Goal: Information Seeking & Learning: Learn about a topic

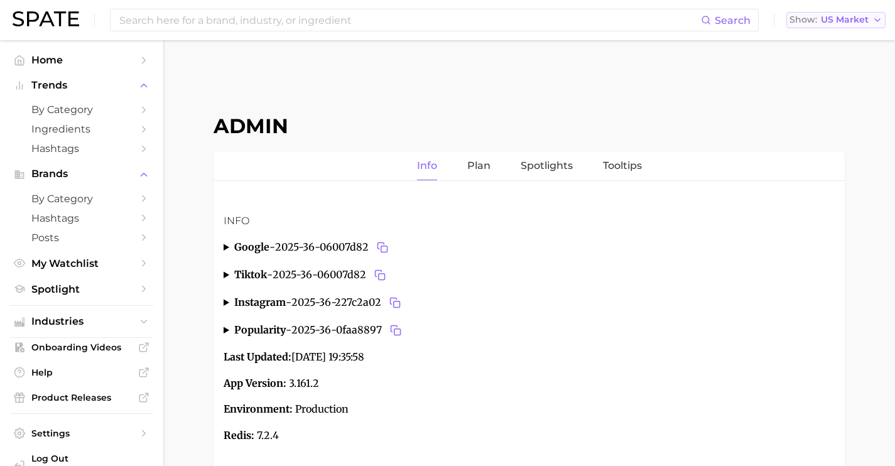
click at [858, 19] on span "US Market" at bounding box center [845, 19] width 48 height 7
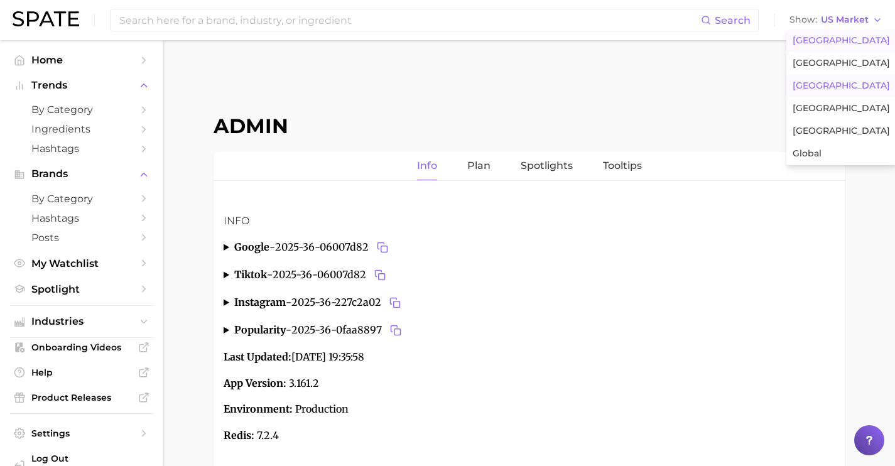
click at [835, 85] on button "[GEOGRAPHIC_DATA]" at bounding box center [842, 86] width 110 height 23
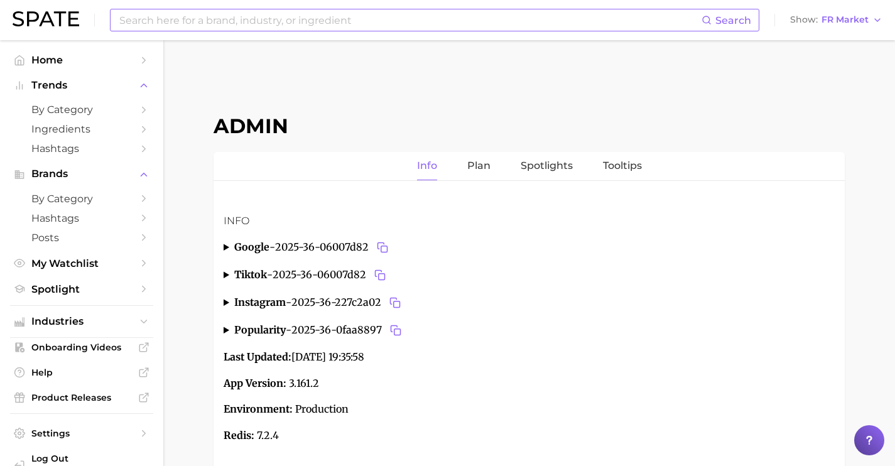
click at [358, 23] on input at bounding box center [410, 19] width 584 height 21
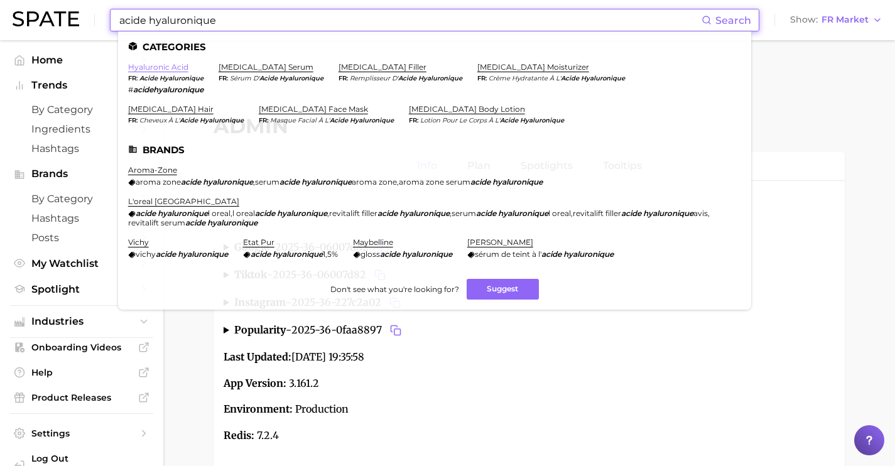
type input "acide hyaluronique"
click at [170, 70] on link "hyaluronic acid" at bounding box center [158, 66] width 60 height 9
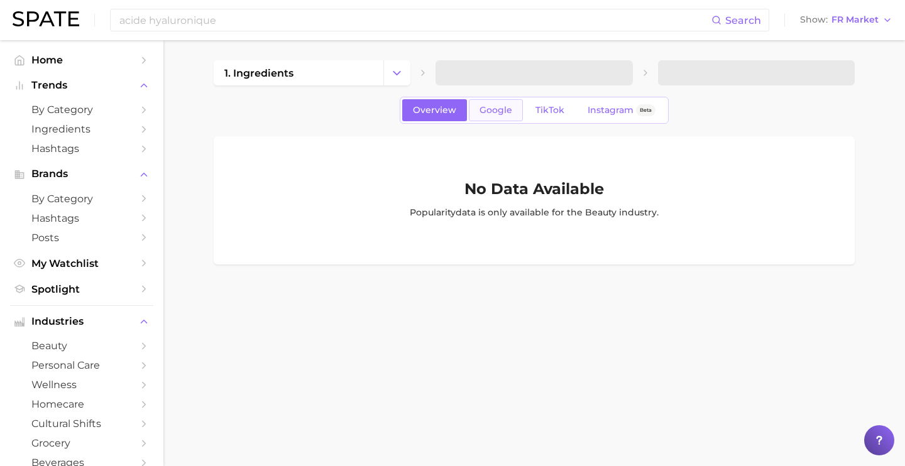
click at [490, 118] on link "Google" at bounding box center [496, 110] width 54 height 22
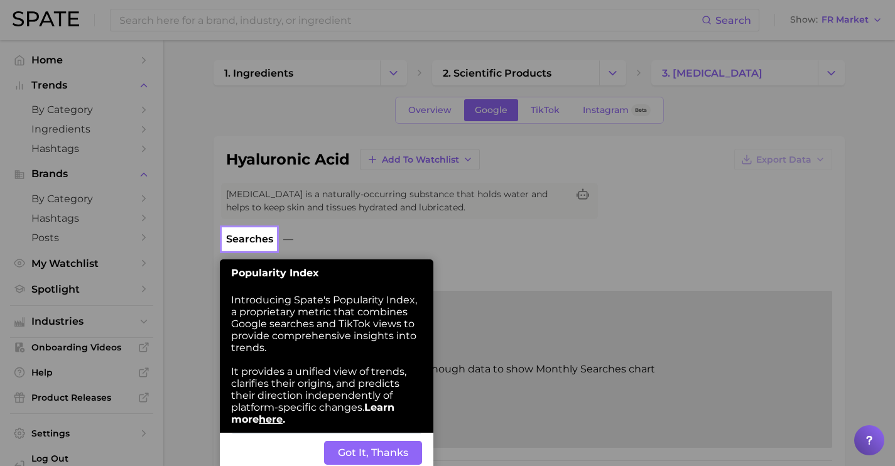
click at [354, 459] on button "Got It, Thanks" at bounding box center [373, 453] width 98 height 24
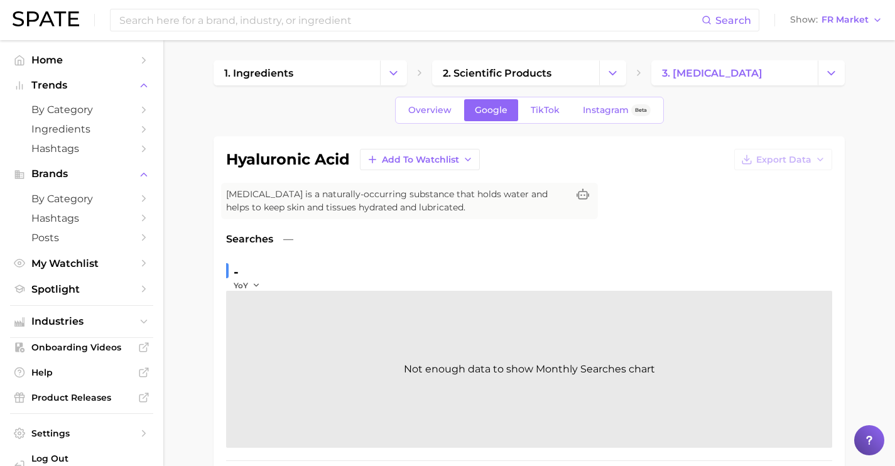
click at [542, 123] on div "Overview Google TikTok Instagram Beta" at bounding box center [529, 110] width 269 height 27
click at [542, 116] on link "TikTok" at bounding box center [545, 110] width 50 height 22
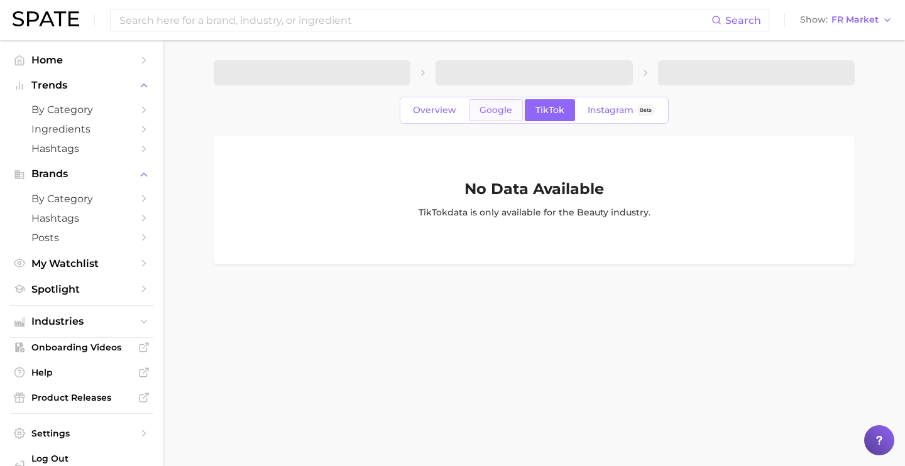
click at [500, 112] on span "Google" at bounding box center [495, 110] width 33 height 11
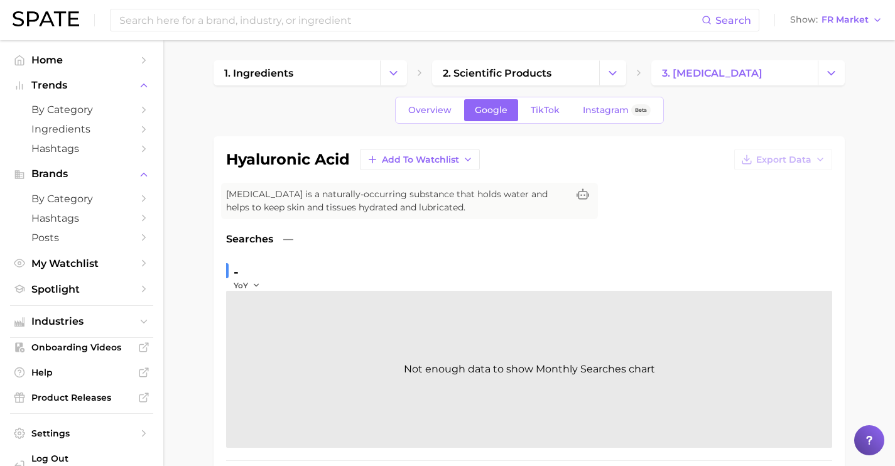
scroll to position [211, 0]
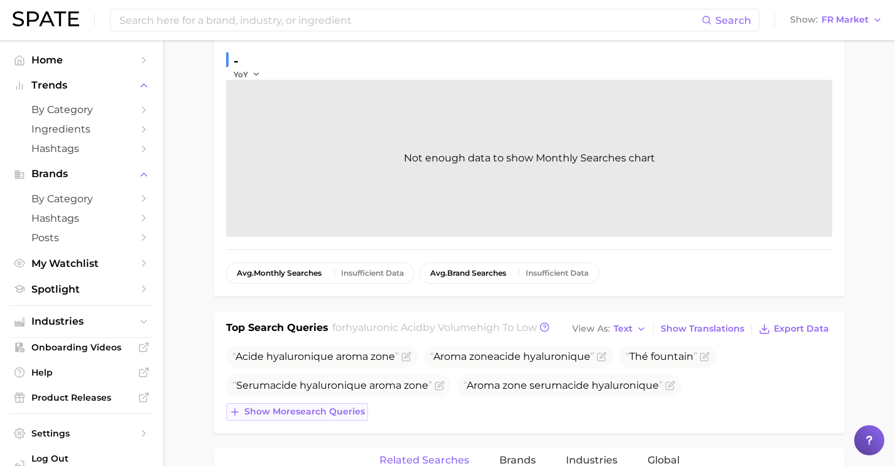
click at [346, 413] on span "Show more search queries" at bounding box center [304, 412] width 121 height 11
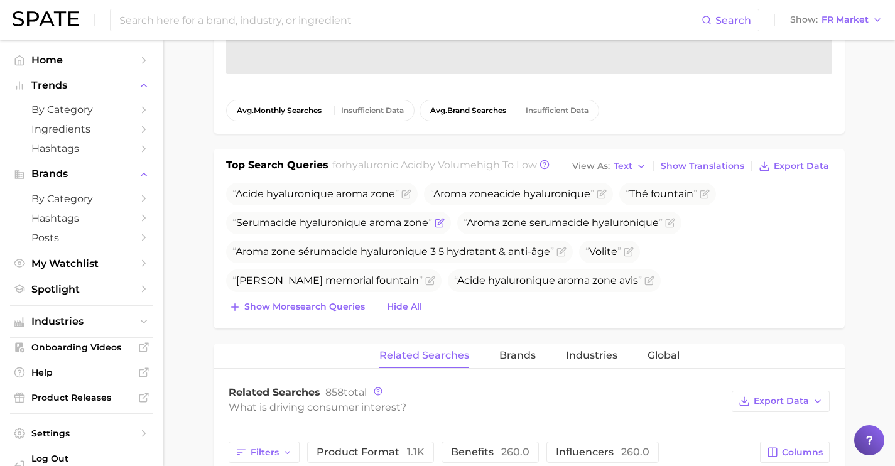
scroll to position [388, 0]
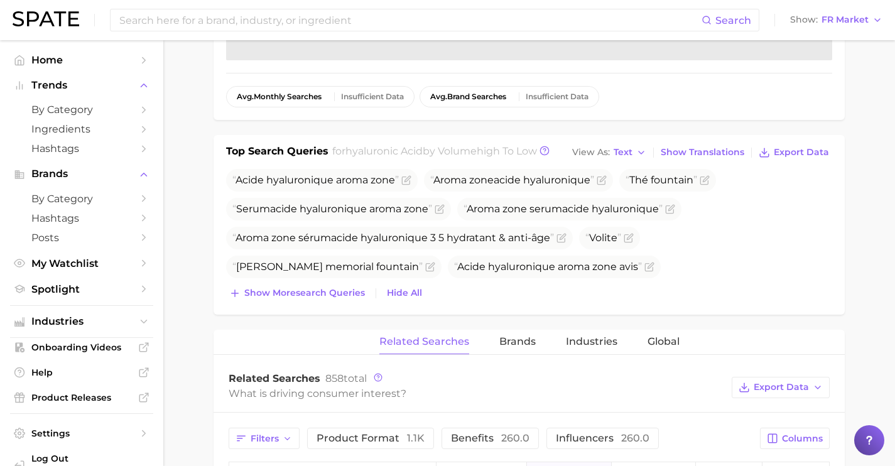
click at [324, 280] on div "Acid e hyaluronique aroma zone Aroma zone acid e hyaluronique Thé fountain Seru…" at bounding box center [529, 235] width 606 height 133
click at [326, 297] on span "Show more search queries" at bounding box center [304, 293] width 121 height 11
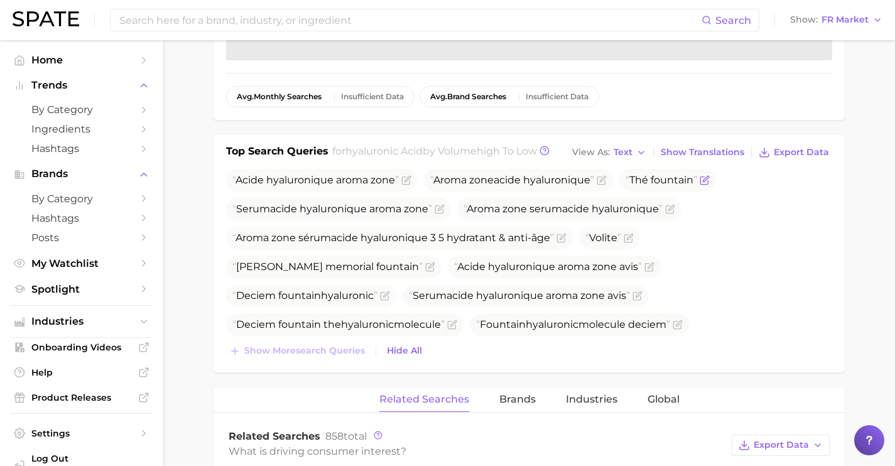
click at [709, 182] on icon "Flag as miscategorized or irrelevant" at bounding box center [705, 180] width 10 height 10
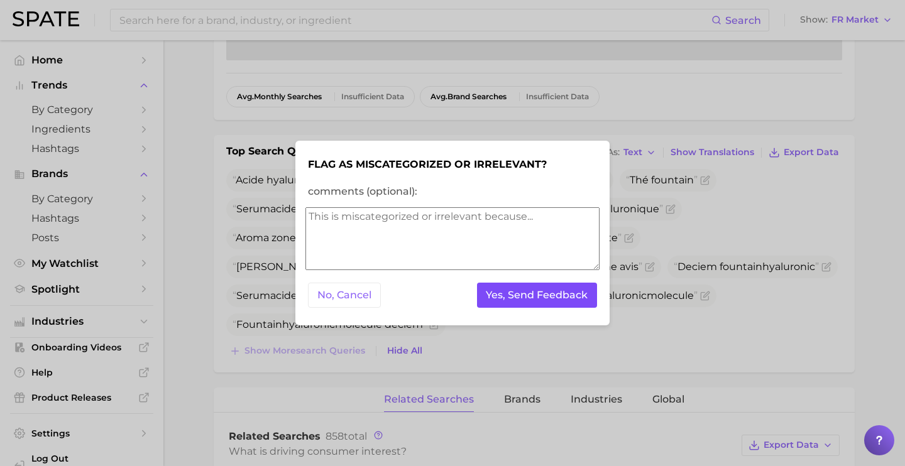
click at [568, 293] on button "Yes, Send Feedback" at bounding box center [537, 296] width 121 height 26
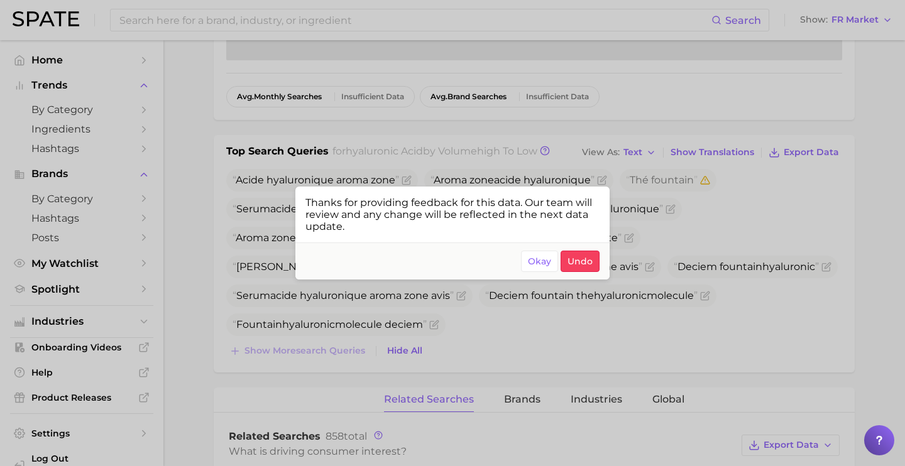
click at [685, 279] on div at bounding box center [452, 233] width 905 height 466
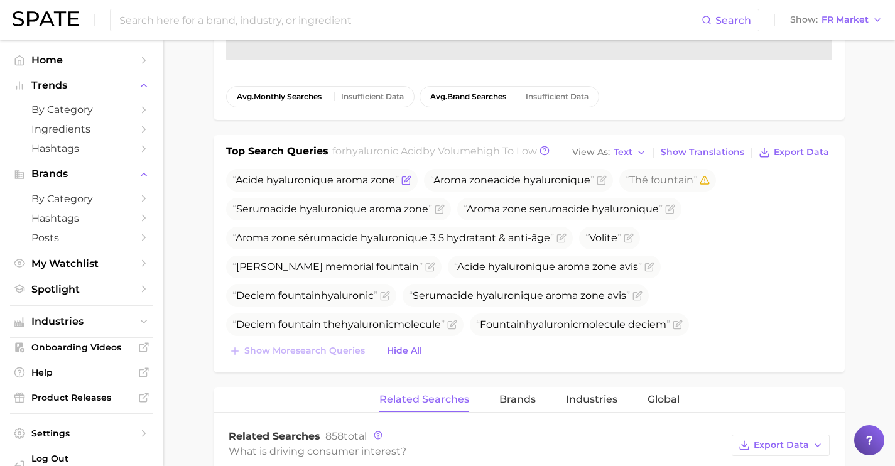
click at [407, 181] on icon "Flag as miscategorized or irrelevant" at bounding box center [408, 179] width 6 height 6
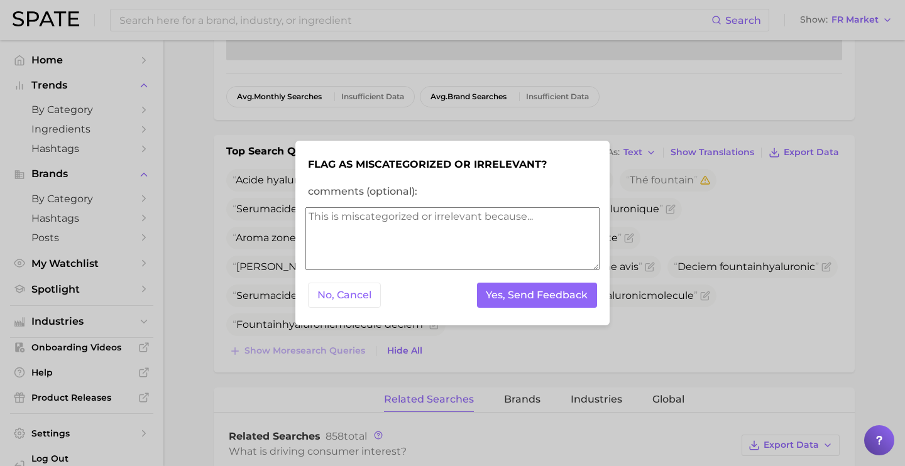
click at [434, 224] on textarea "comments (optional):" at bounding box center [452, 238] width 294 height 63
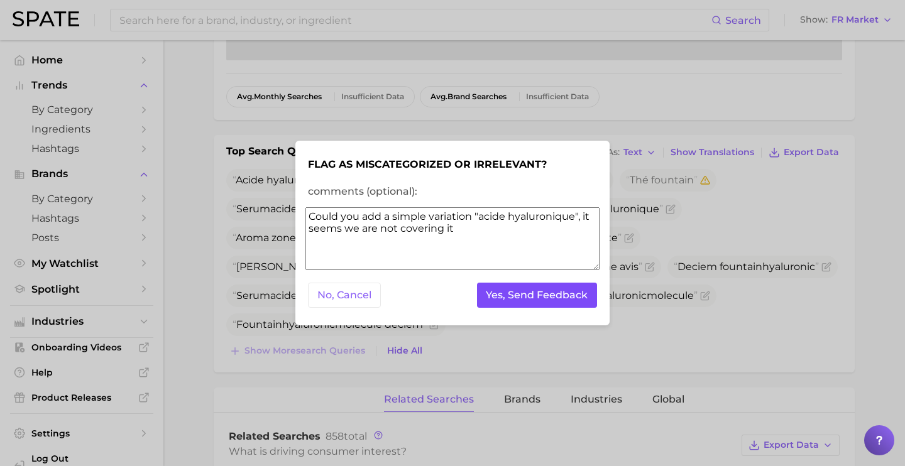
type textarea "Could you add a simple variation "acide hyaluronique", it seems we are not cove…"
click at [540, 300] on button "Yes, Send Feedback" at bounding box center [537, 296] width 121 height 26
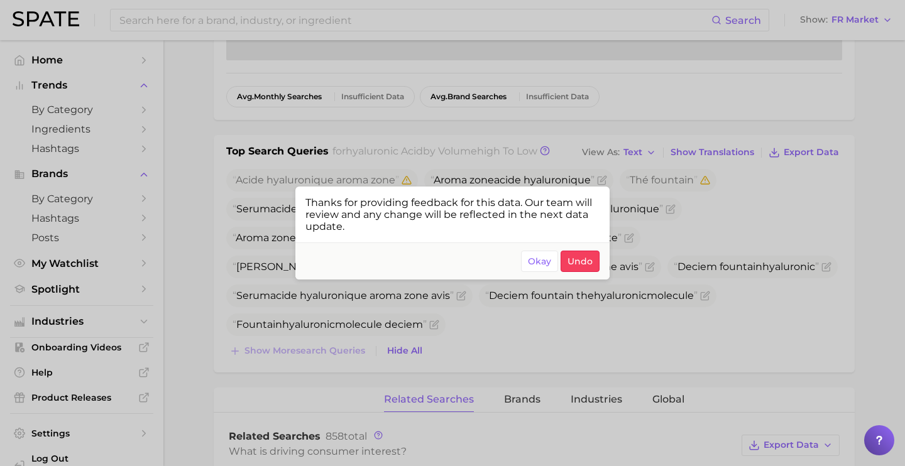
click at [265, 14] on div at bounding box center [452, 233] width 905 height 466
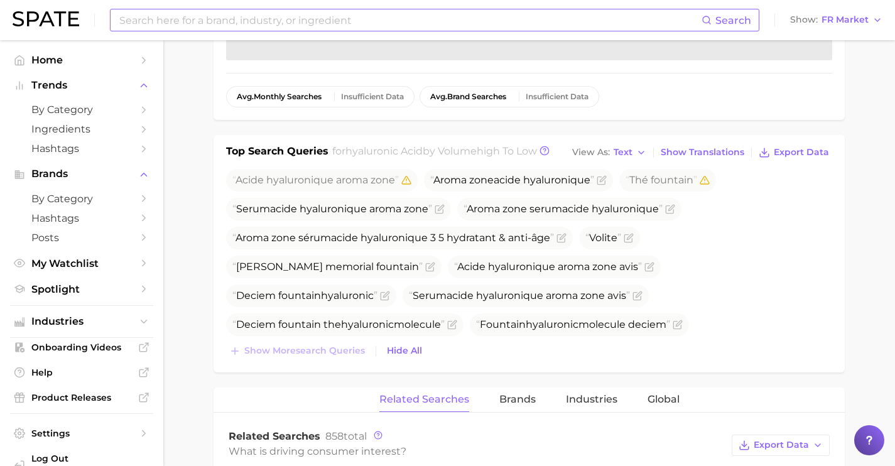
click at [283, 29] on input at bounding box center [410, 19] width 584 height 21
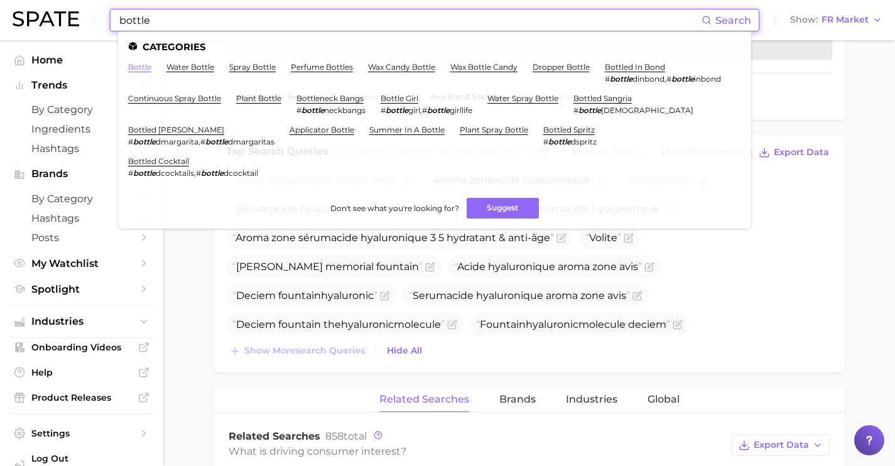
type input "bottle"
click at [136, 69] on link "bottle" at bounding box center [139, 66] width 23 height 9
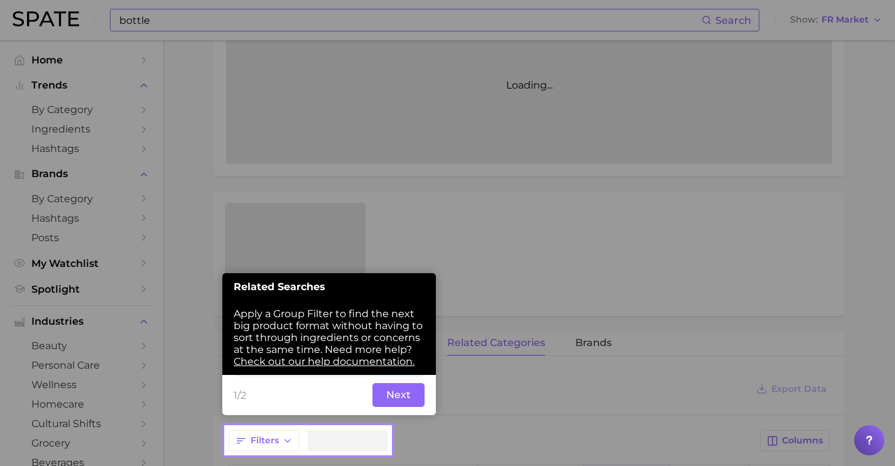
scroll to position [307, 0]
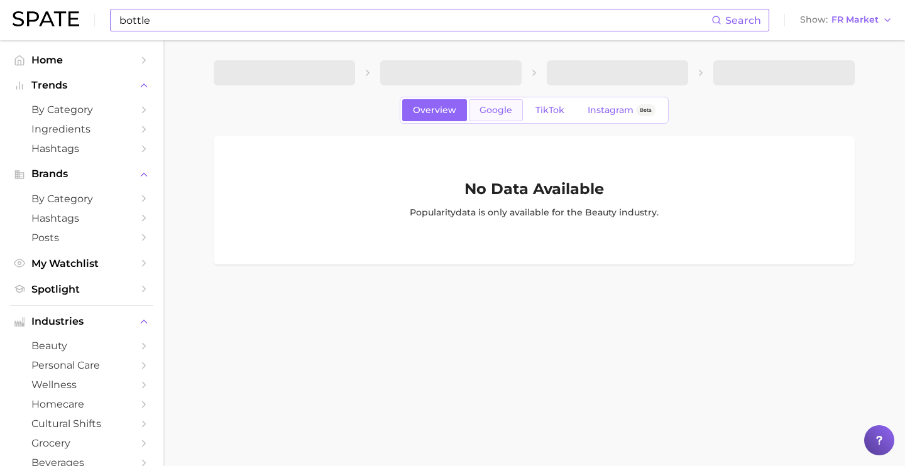
click at [513, 119] on link "Google" at bounding box center [496, 110] width 54 height 22
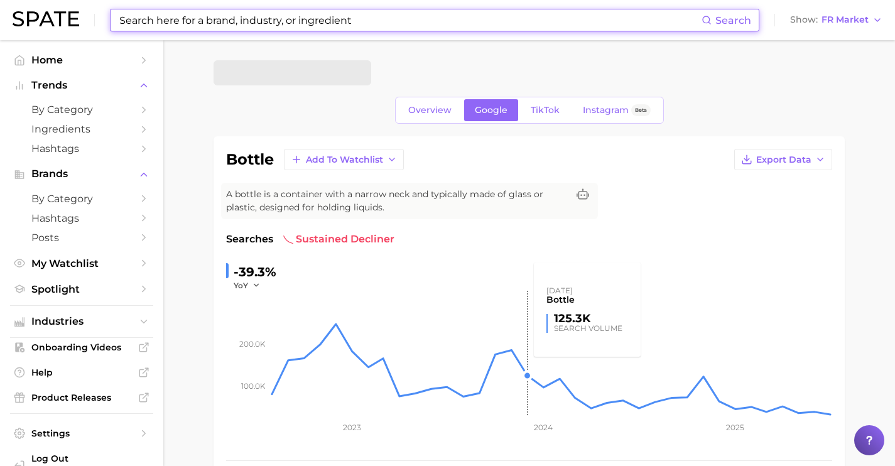
scroll to position [212, 0]
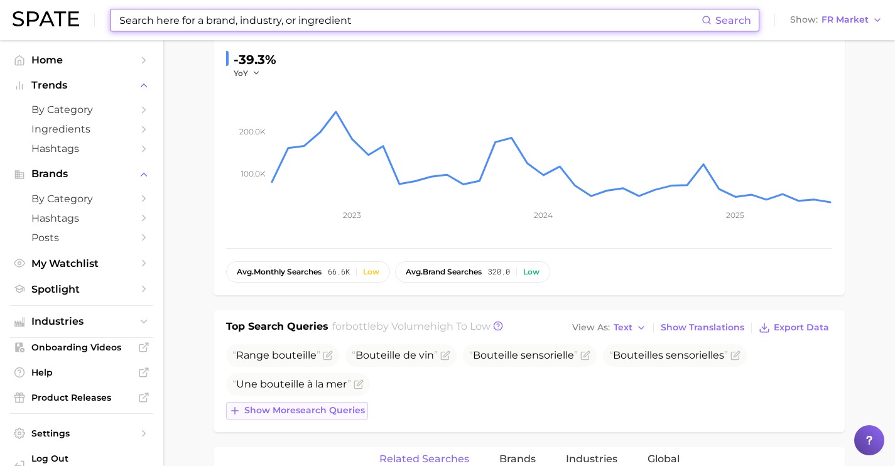
click at [338, 410] on span "Show more search queries" at bounding box center [304, 410] width 121 height 11
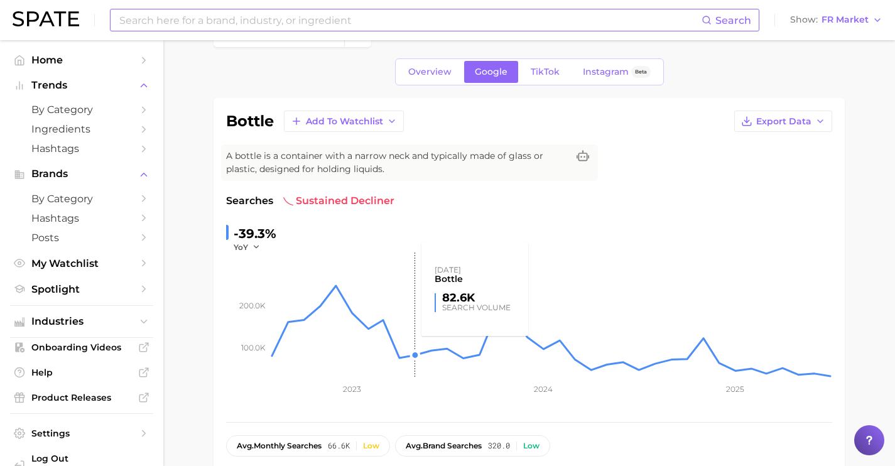
scroll to position [0, 0]
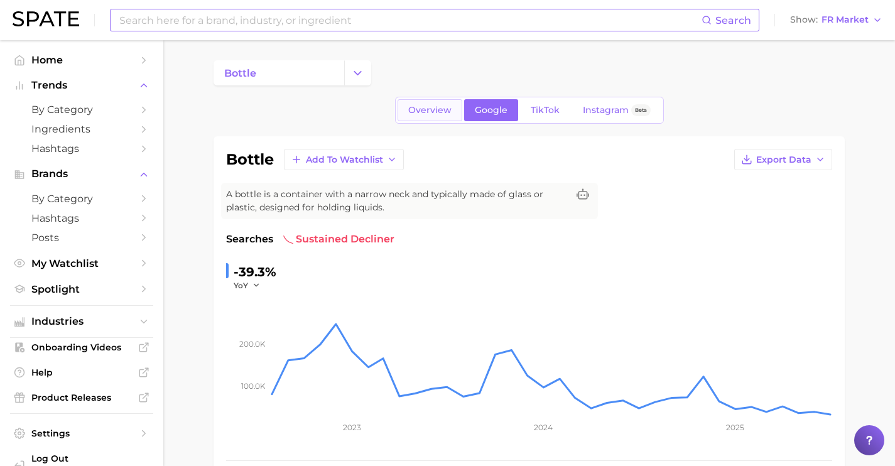
click at [447, 114] on span "Overview" at bounding box center [429, 110] width 43 height 11
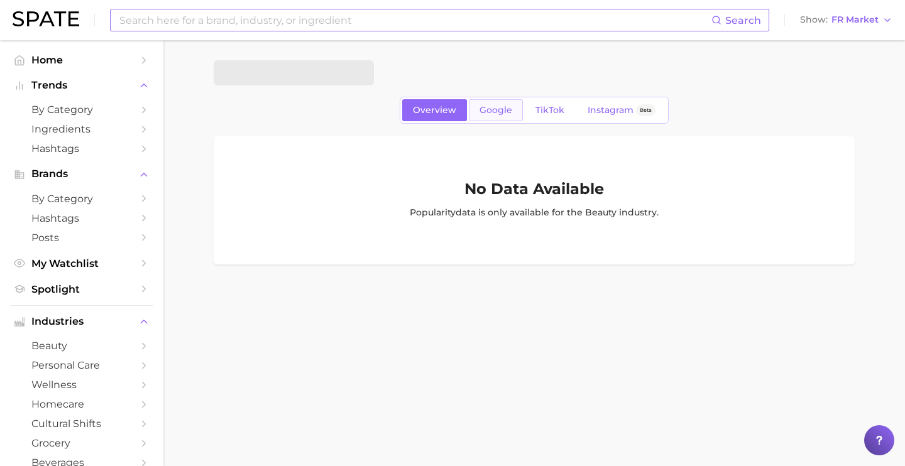
click at [488, 110] on span "Google" at bounding box center [495, 110] width 33 height 11
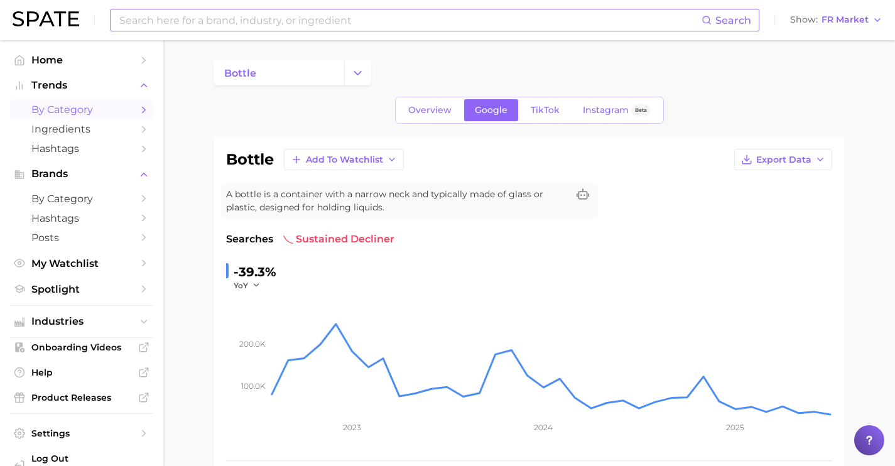
click at [108, 119] on link "by Category" at bounding box center [81, 109] width 143 height 19
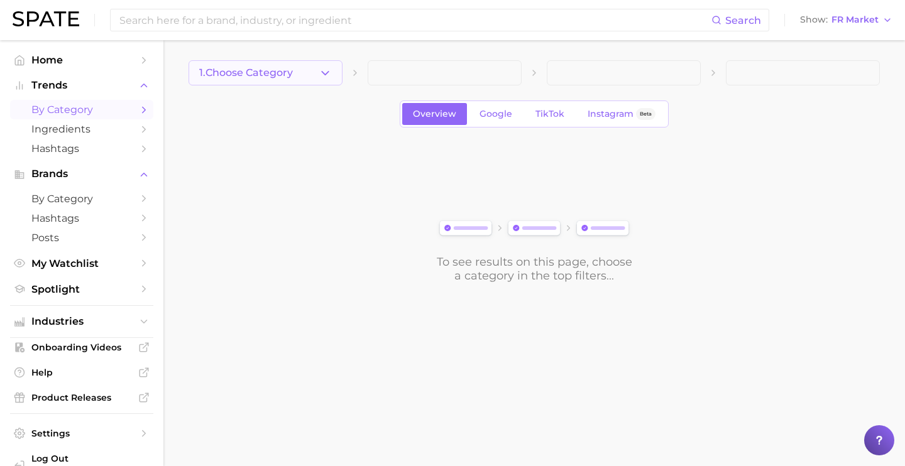
click at [222, 72] on span "1. Choose Category" at bounding box center [246, 72] width 94 height 11
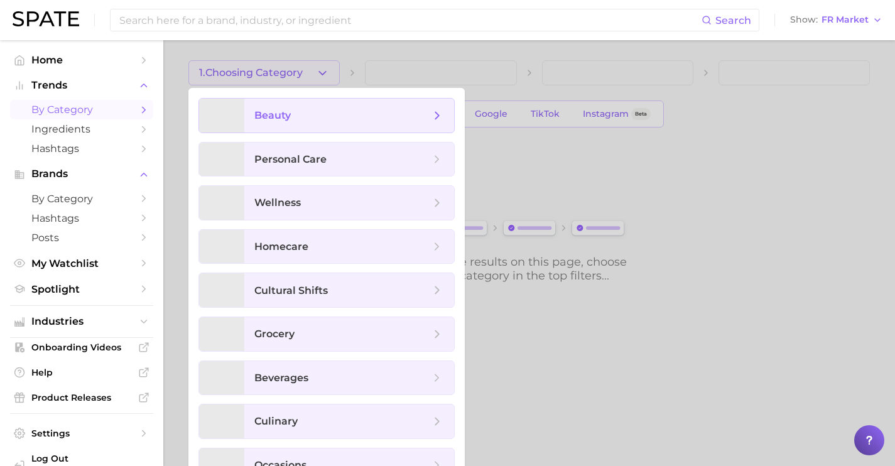
click at [282, 125] on span "beauty" at bounding box center [349, 116] width 210 height 34
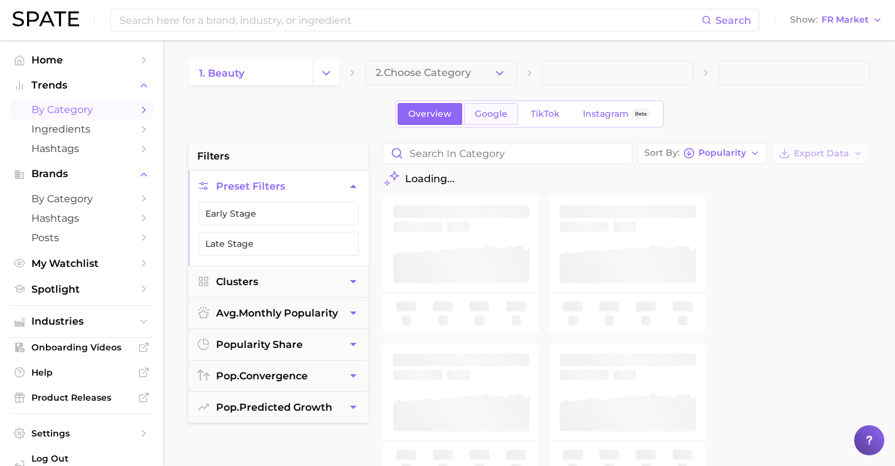
click at [505, 116] on span "Google" at bounding box center [491, 114] width 33 height 11
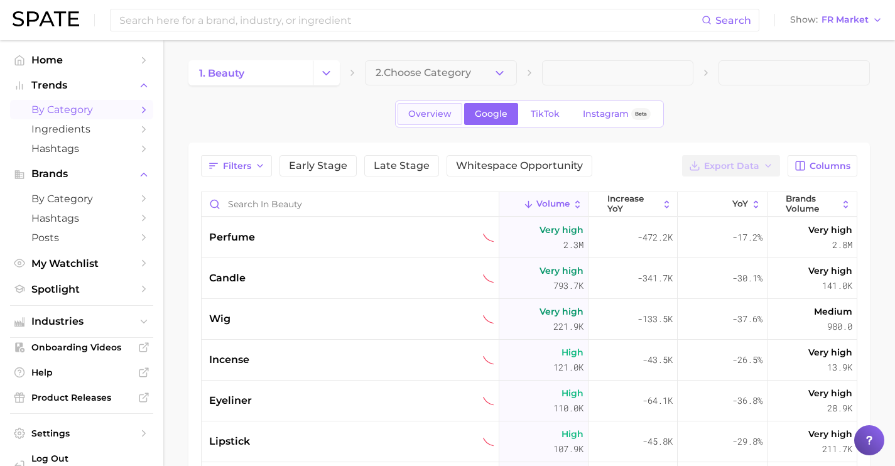
click at [440, 115] on span "Overview" at bounding box center [429, 114] width 43 height 11
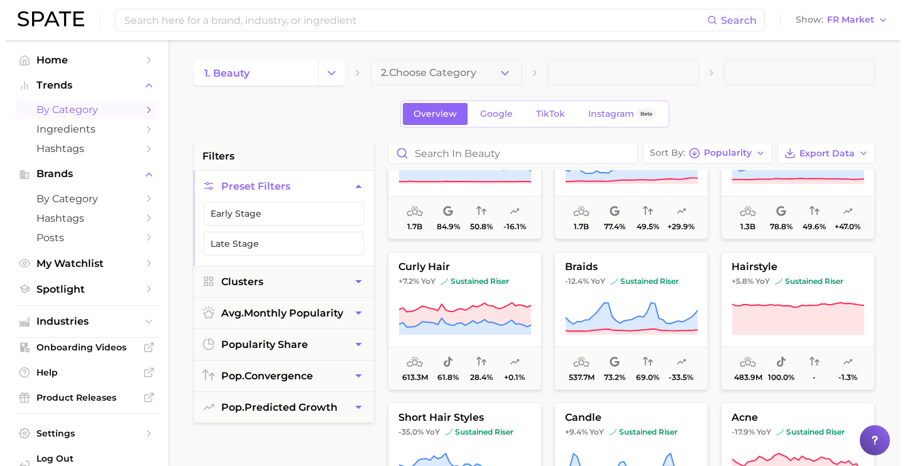
scroll to position [154, 0]
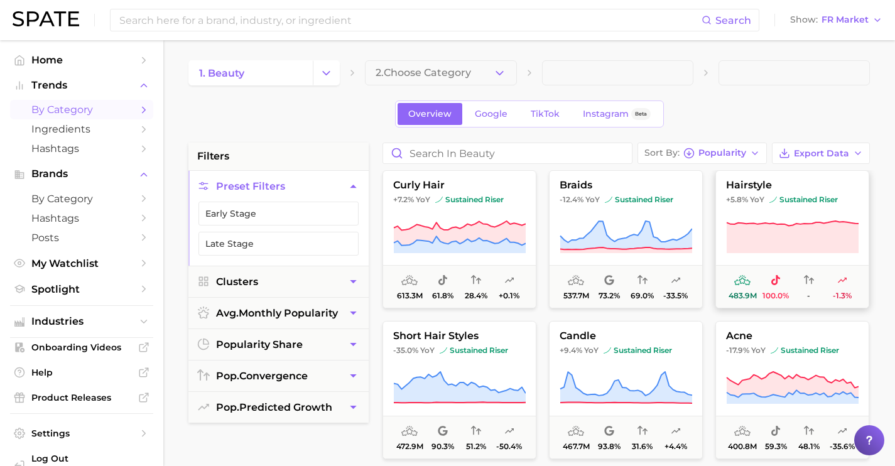
click at [792, 229] on icon at bounding box center [793, 237] width 132 height 32
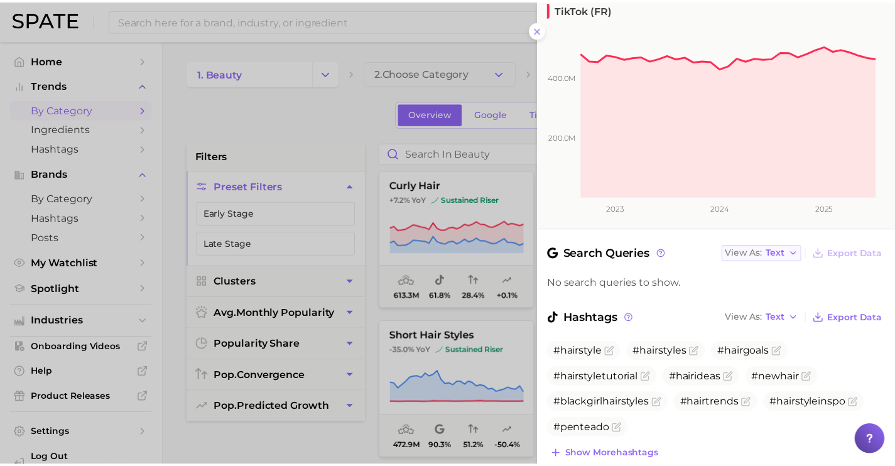
scroll to position [160, 0]
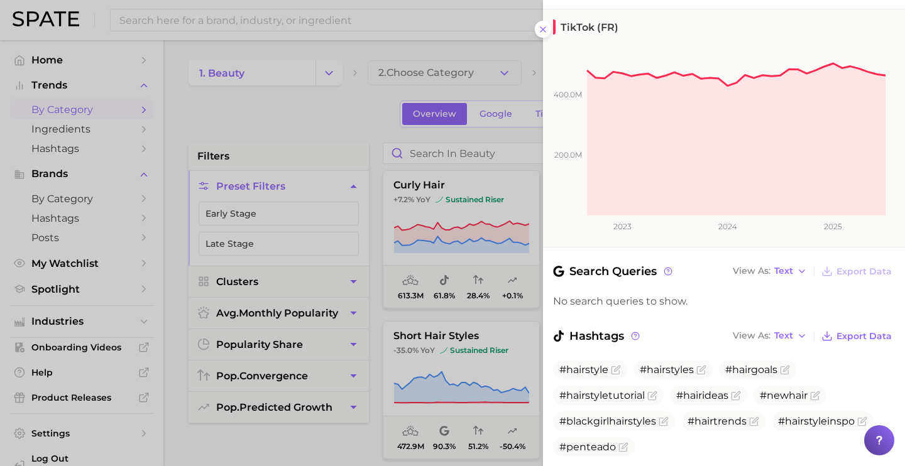
click at [507, 227] on div at bounding box center [452, 233] width 905 height 466
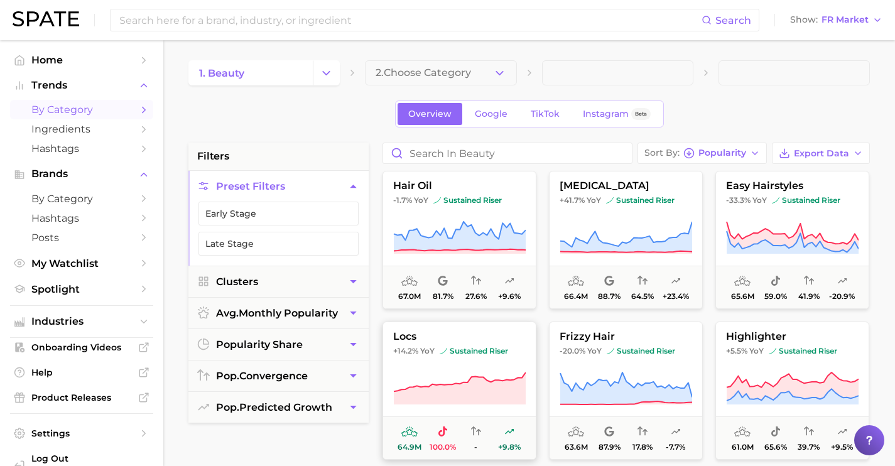
scroll to position [3945, 0]
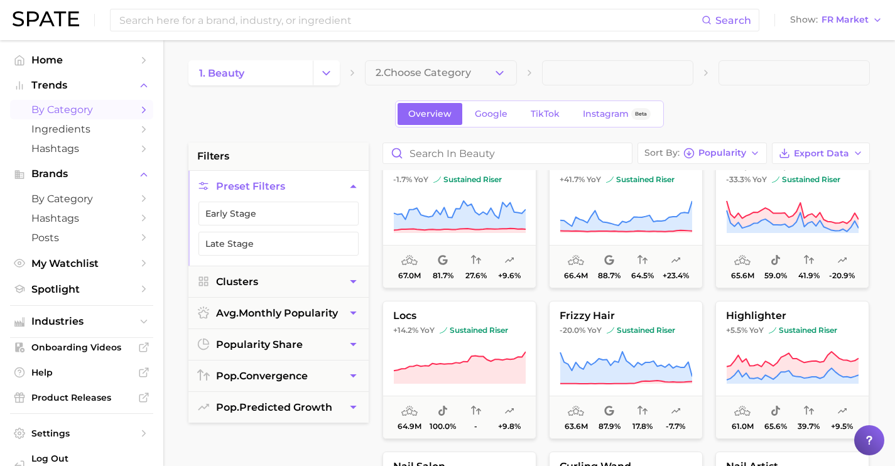
click at [327, 441] on div "filters Preset Filters Early Stage Late Stage Clusters avg. monthly popularity …" at bounding box center [279, 461] width 180 height 637
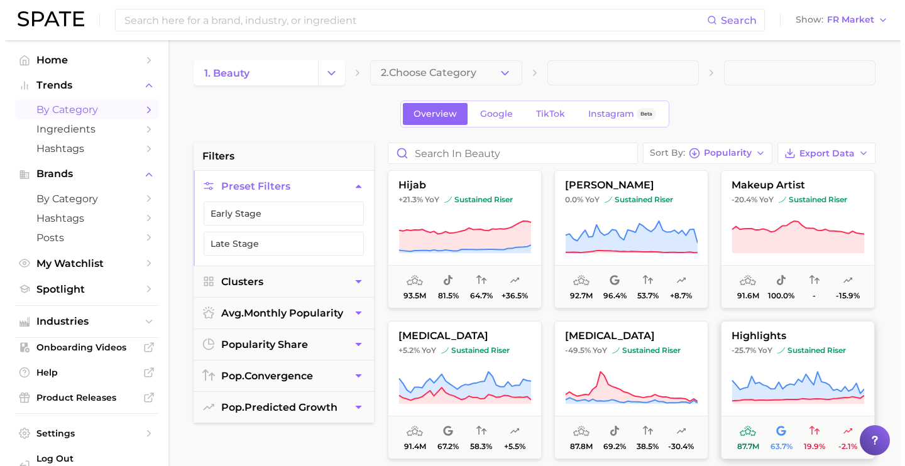
scroll to position [2565, 0]
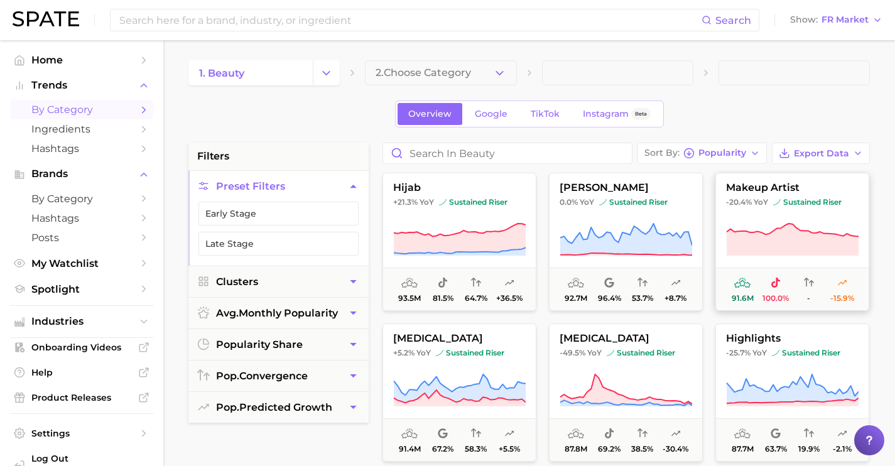
click at [801, 239] on icon at bounding box center [793, 240] width 132 height 32
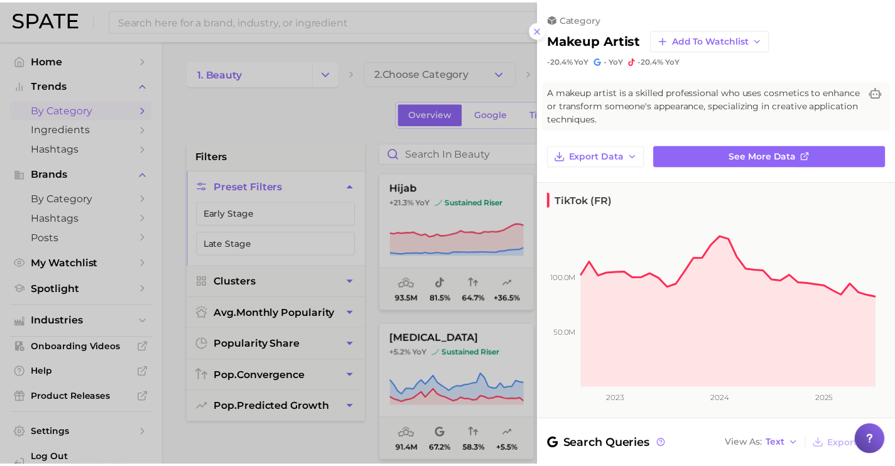
scroll to position [121, 0]
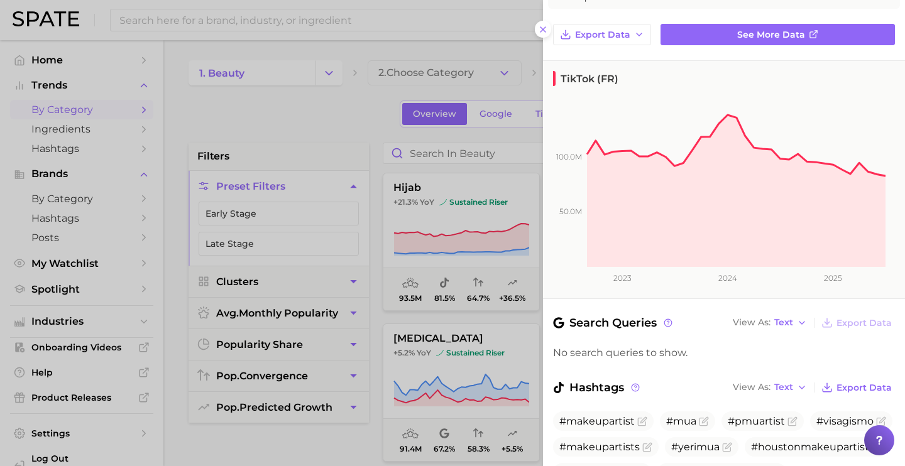
click at [500, 298] on div at bounding box center [452, 233] width 905 height 466
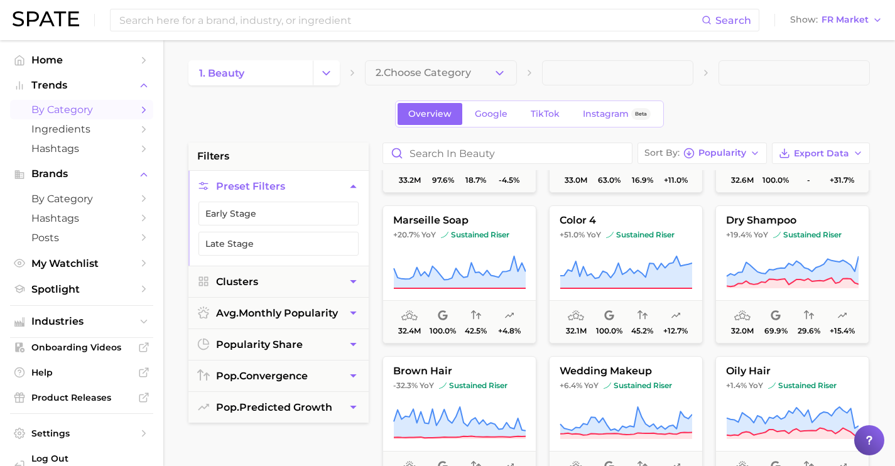
scroll to position [8421, 0]
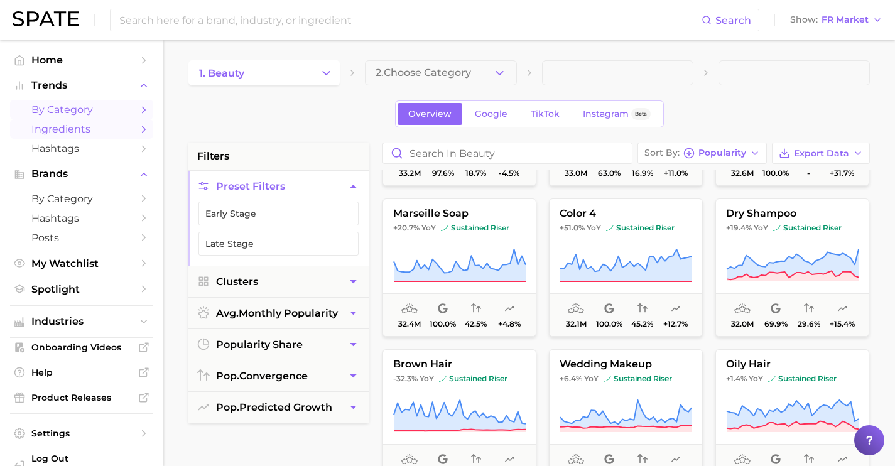
click at [63, 128] on span "Ingredients" at bounding box center [81, 129] width 101 height 12
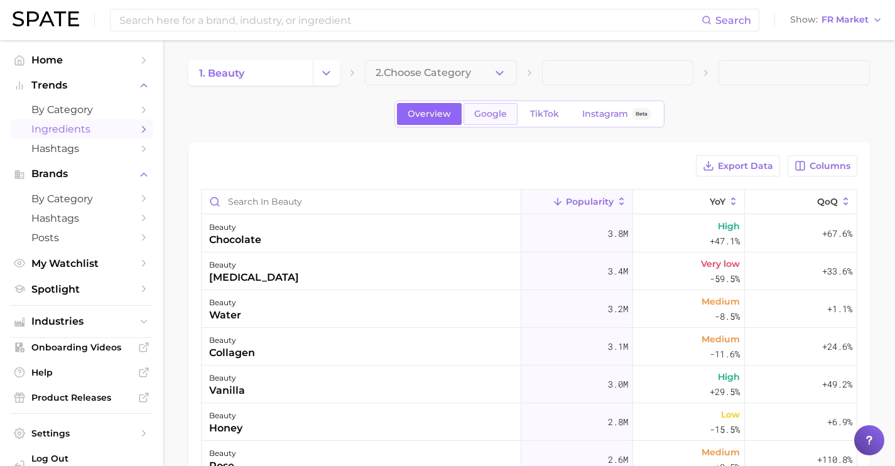
click at [471, 107] on link "Google" at bounding box center [491, 114] width 54 height 22
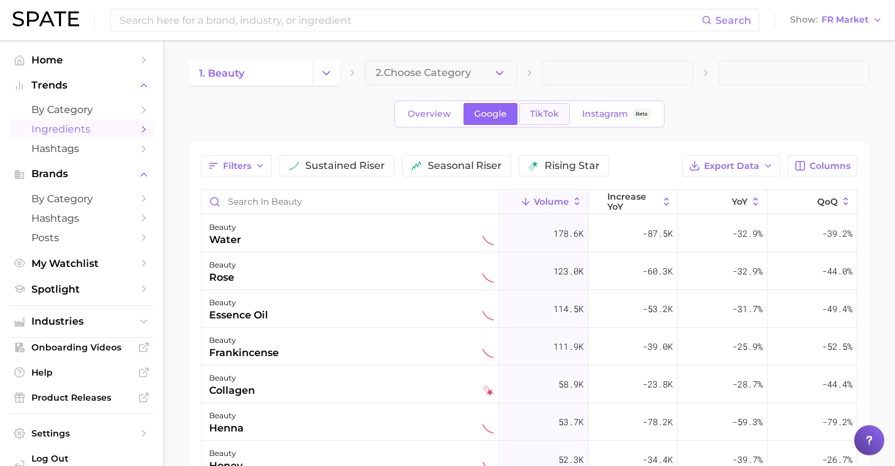
click at [546, 109] on span "TikTok" at bounding box center [544, 114] width 29 height 11
